Goal: Check status: Check status

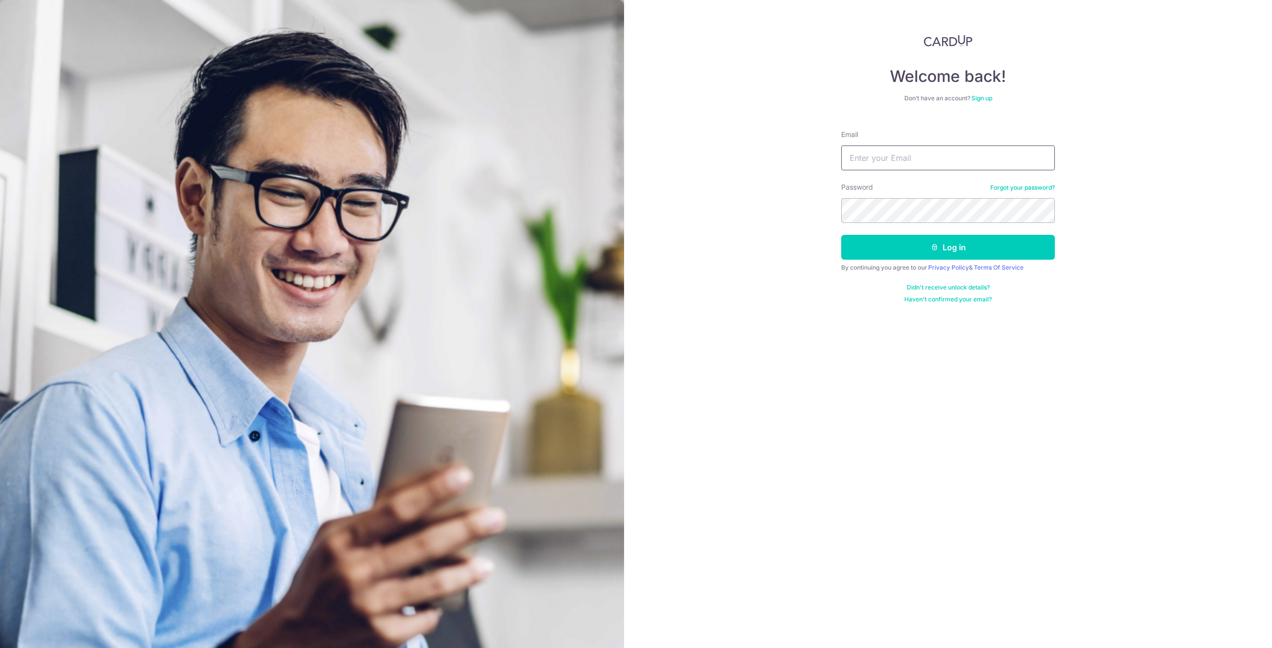
click at [931, 159] on input "Email" at bounding box center [948, 158] width 214 height 25
type input "[EMAIL_ADDRESS][DOMAIN_NAME]"
click at [911, 249] on button "Log in" at bounding box center [948, 247] width 214 height 25
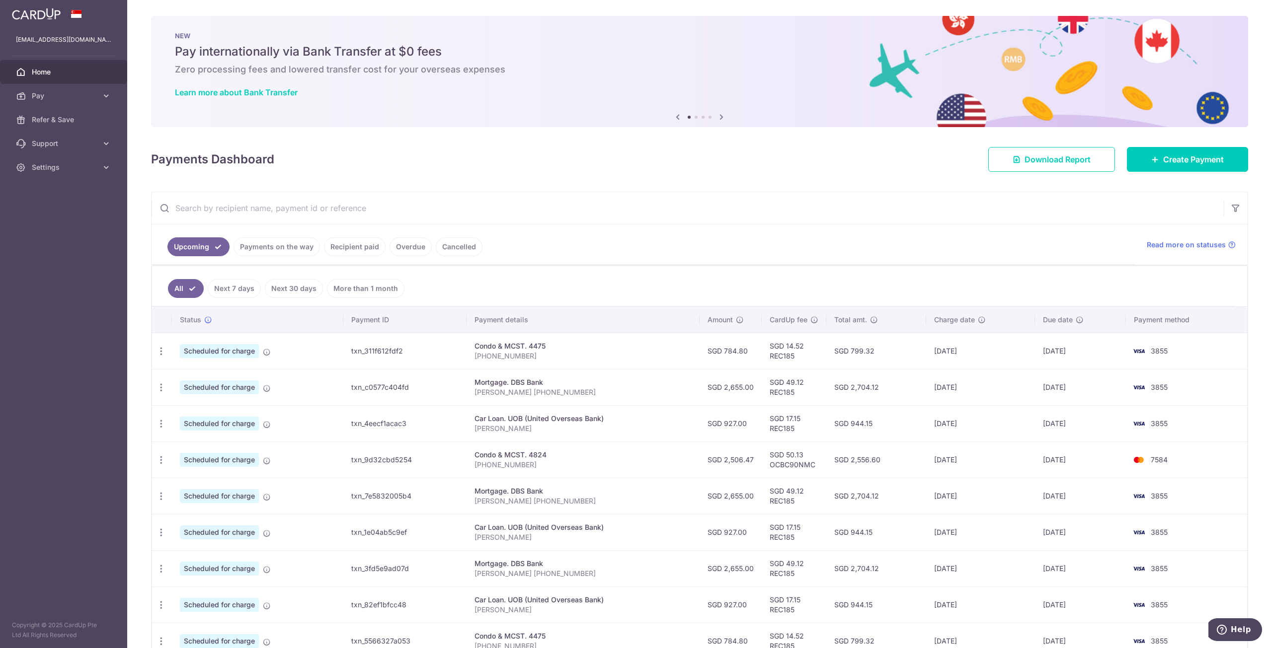
click at [361, 244] on link "Recipient paid" at bounding box center [355, 247] width 62 height 19
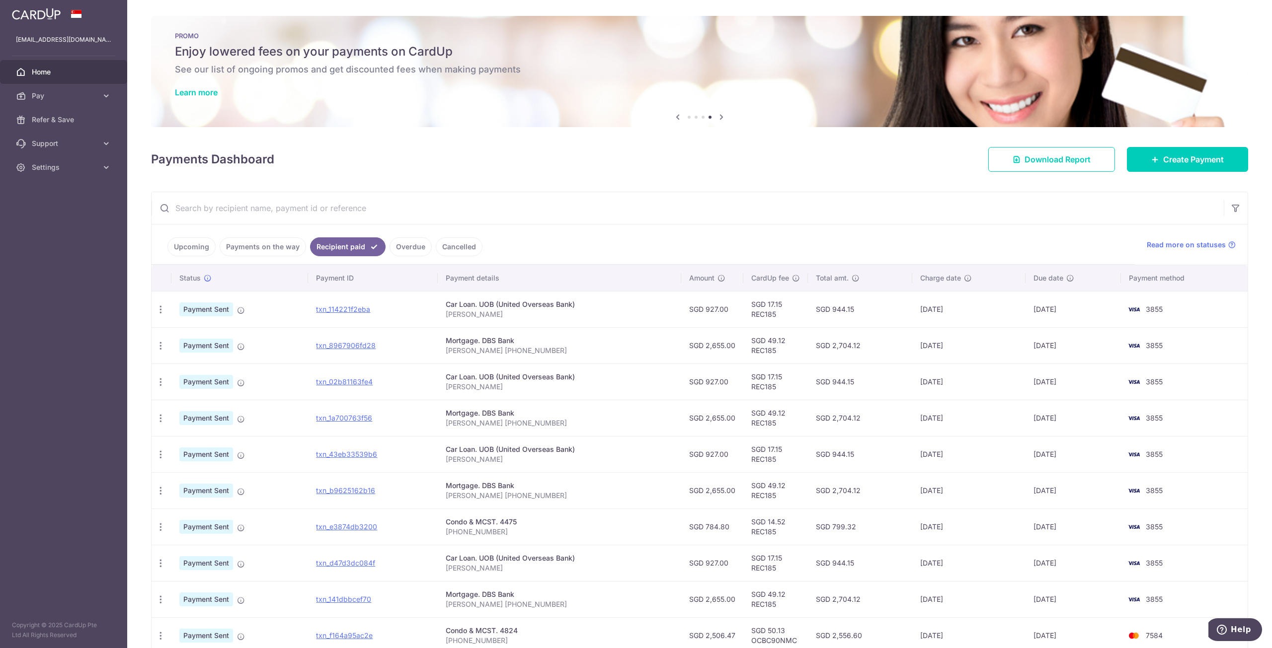
click at [200, 246] on link "Upcoming" at bounding box center [191, 247] width 48 height 19
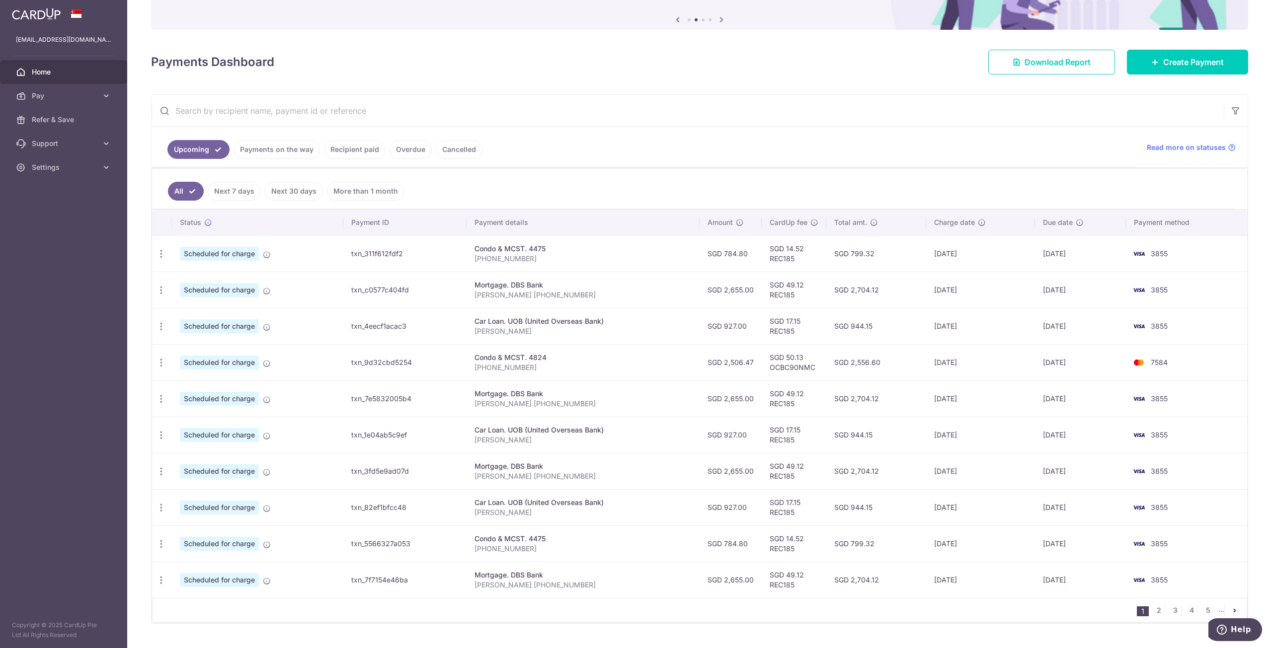
scroll to position [98, 0]
